Goal: Check status: Check status

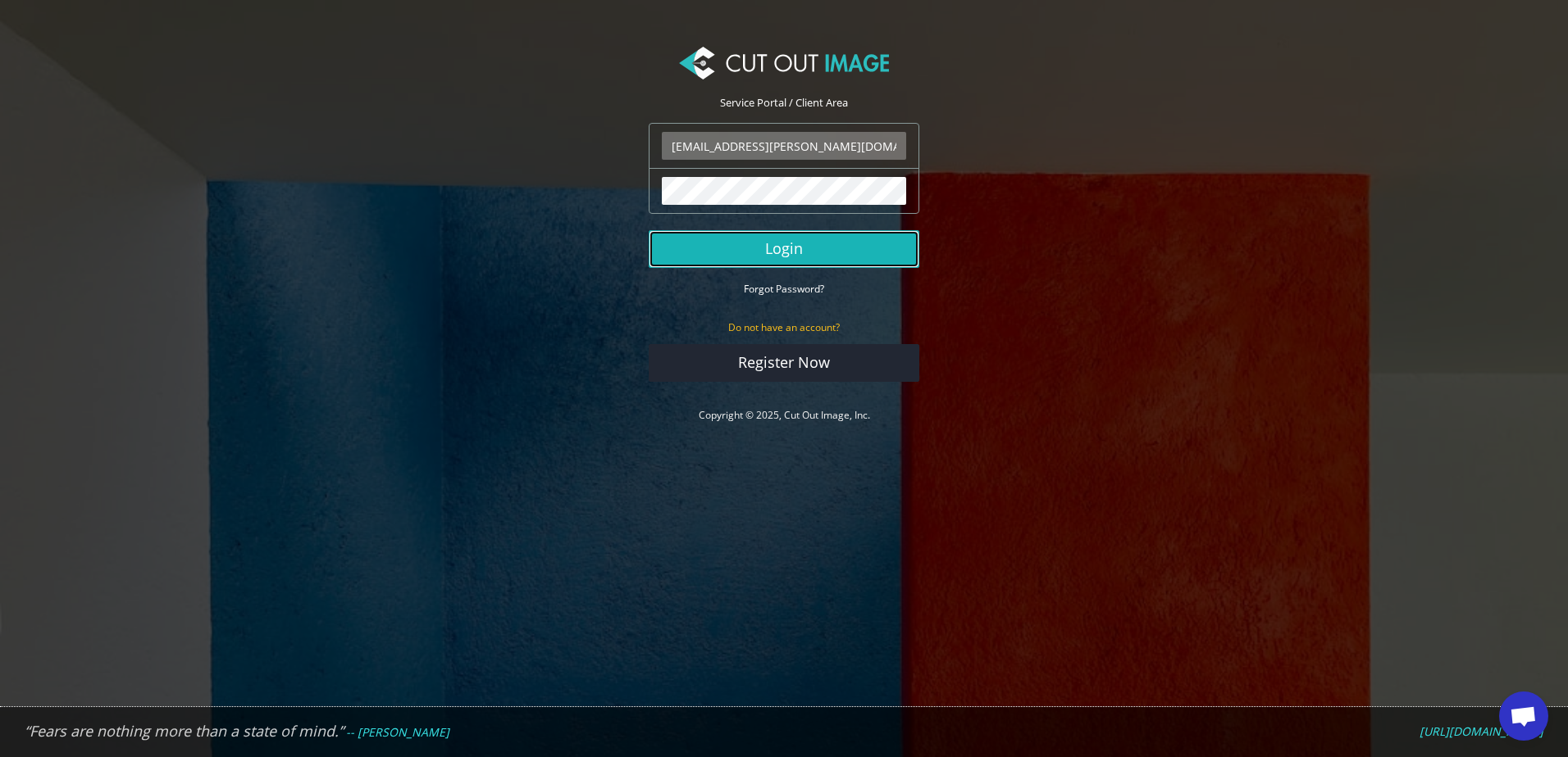
click at [735, 264] on button "Login" at bounding box center [784, 248] width 270 height 38
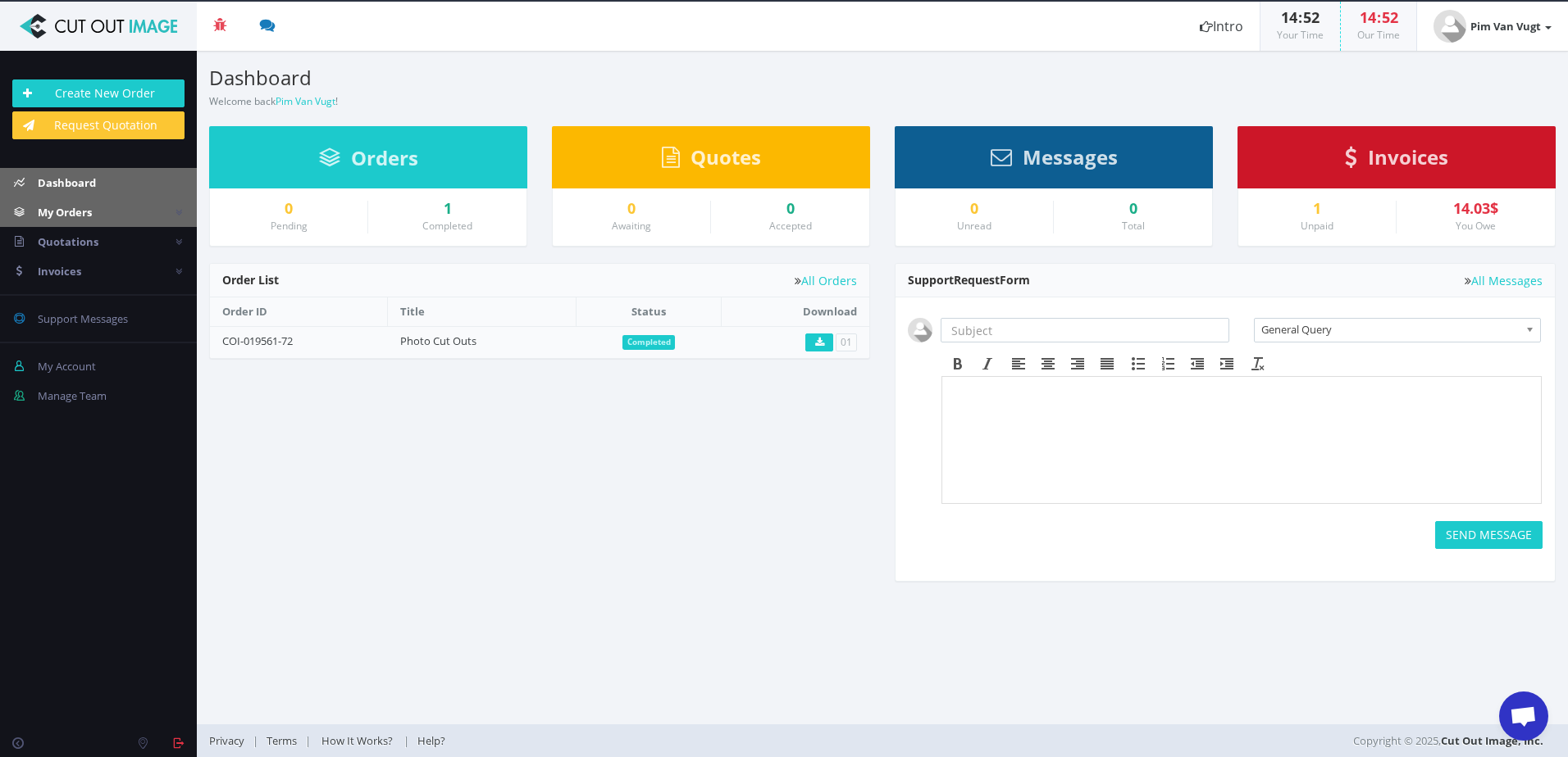
click at [97, 207] on link "My Orders" at bounding box center [98, 212] width 197 height 30
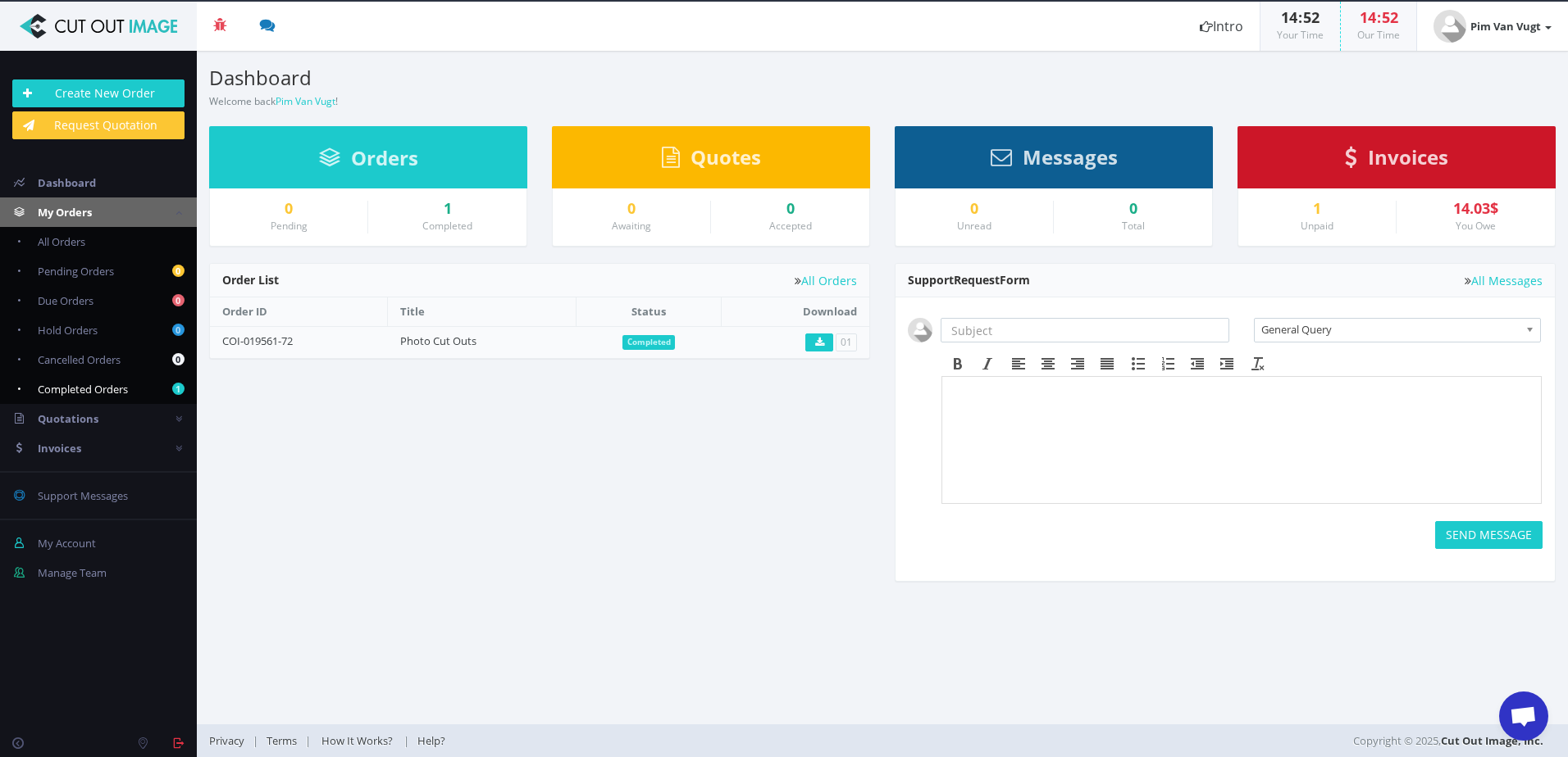
click at [107, 403] on link "1 Completed Orders" at bounding box center [98, 390] width 197 height 30
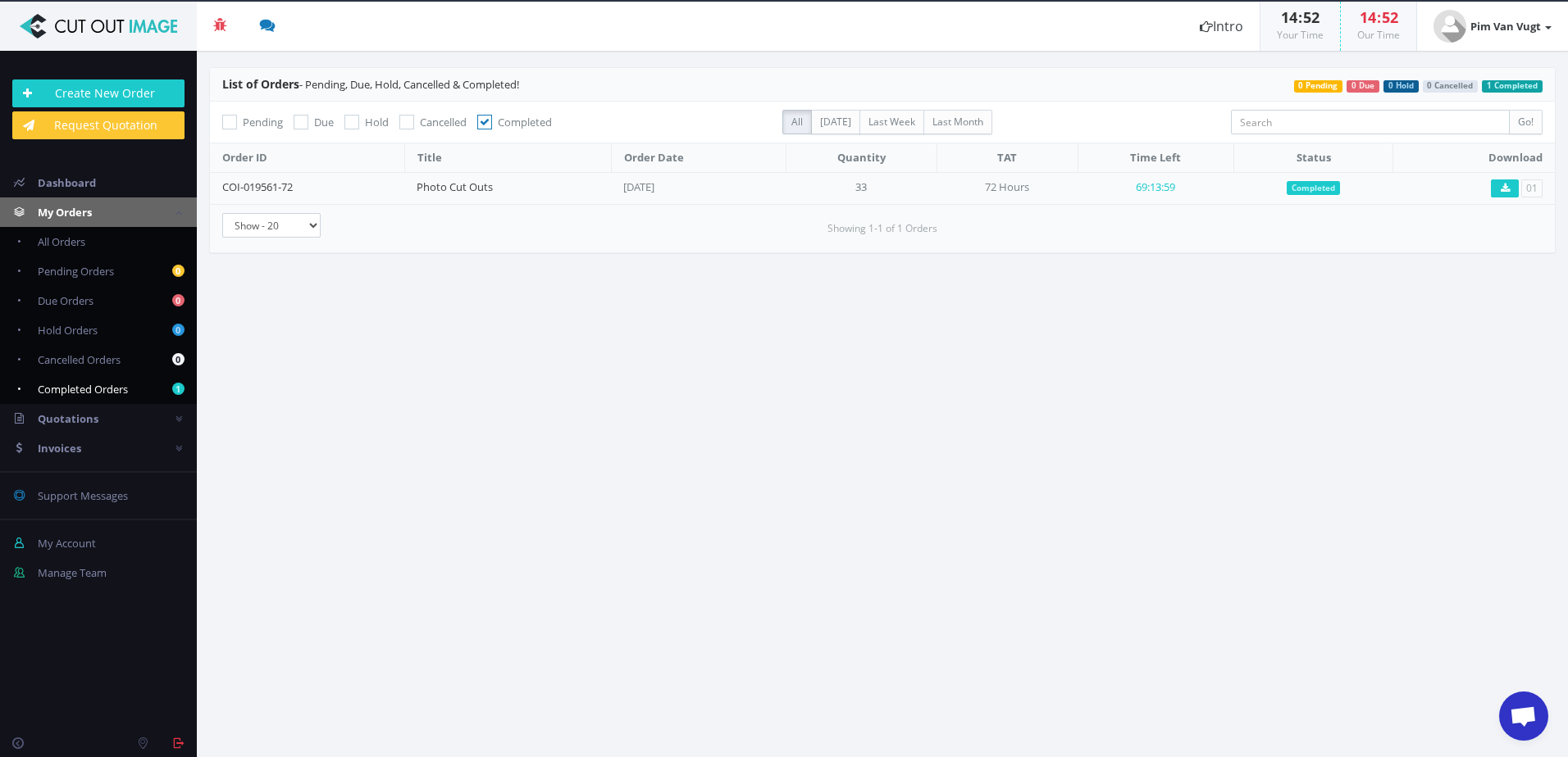
click at [123, 389] on span "Completed Orders" at bounding box center [82, 389] width 90 height 15
click at [120, 419] on link "Quotations" at bounding box center [98, 419] width 197 height 30
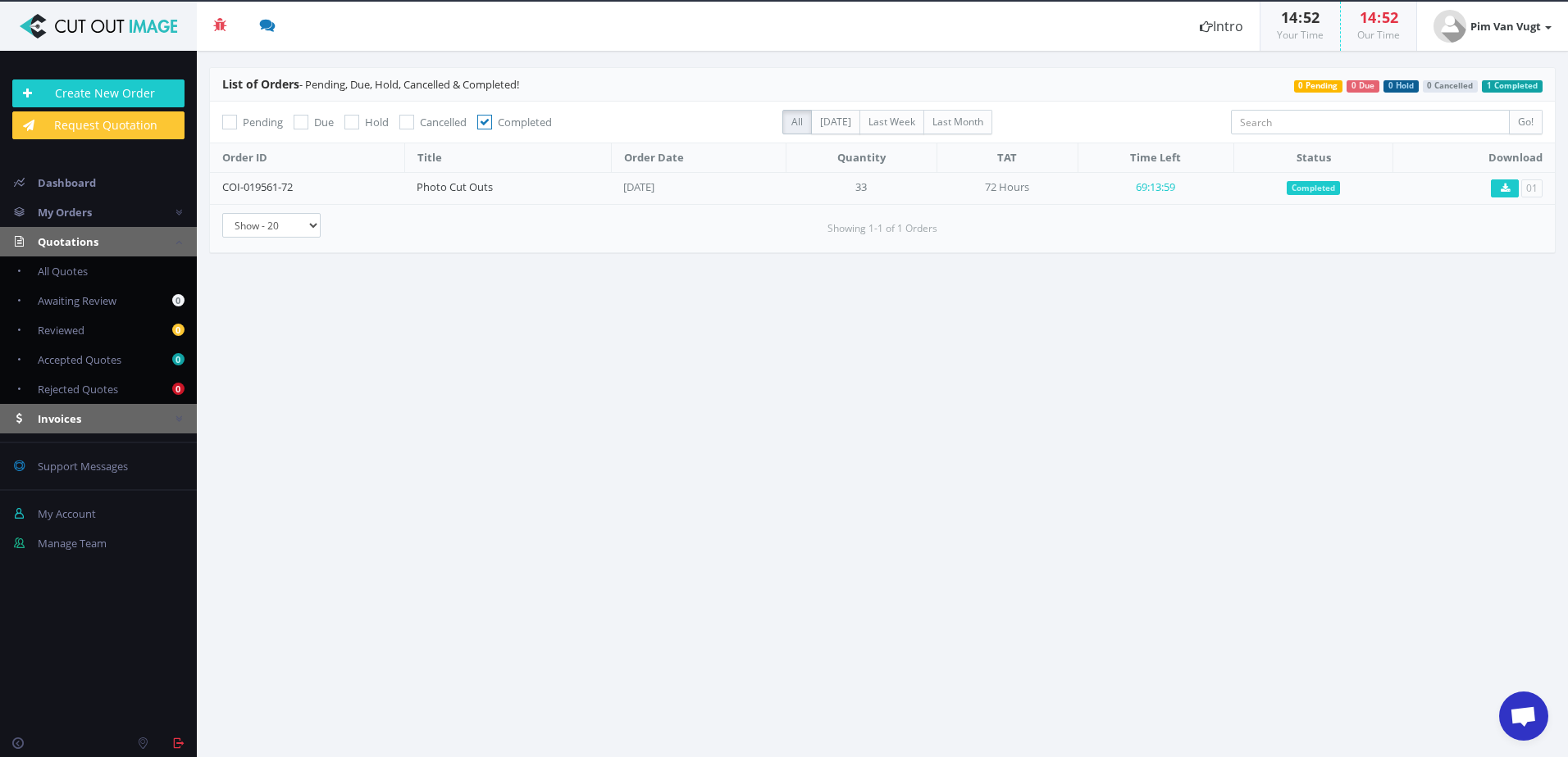
click at [109, 421] on link "Invoices" at bounding box center [98, 419] width 197 height 30
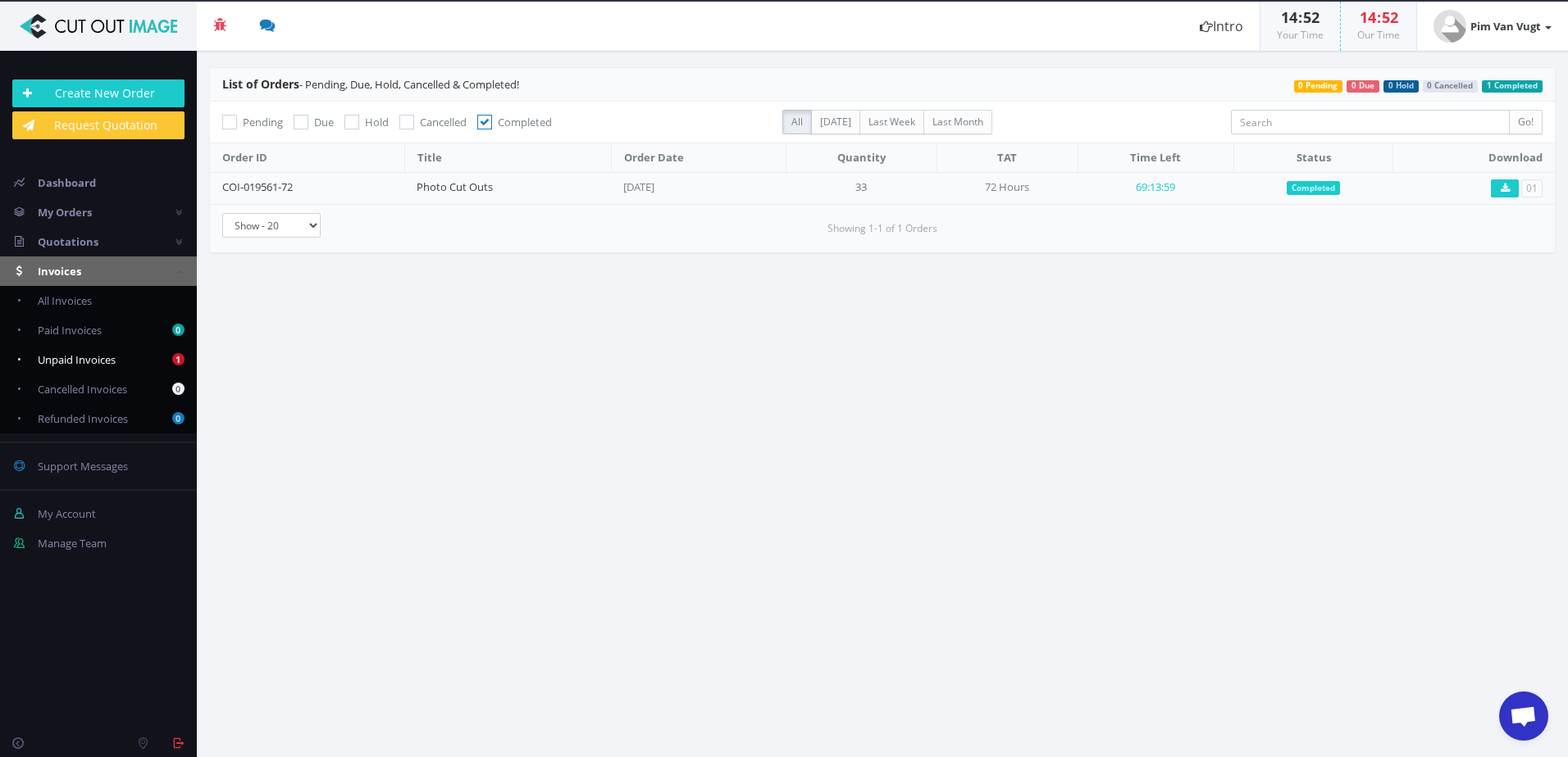
click at [103, 362] on span "Unpaid Invoices" at bounding box center [76, 359] width 78 height 15
